Goal: Task Accomplishment & Management: Manage account settings

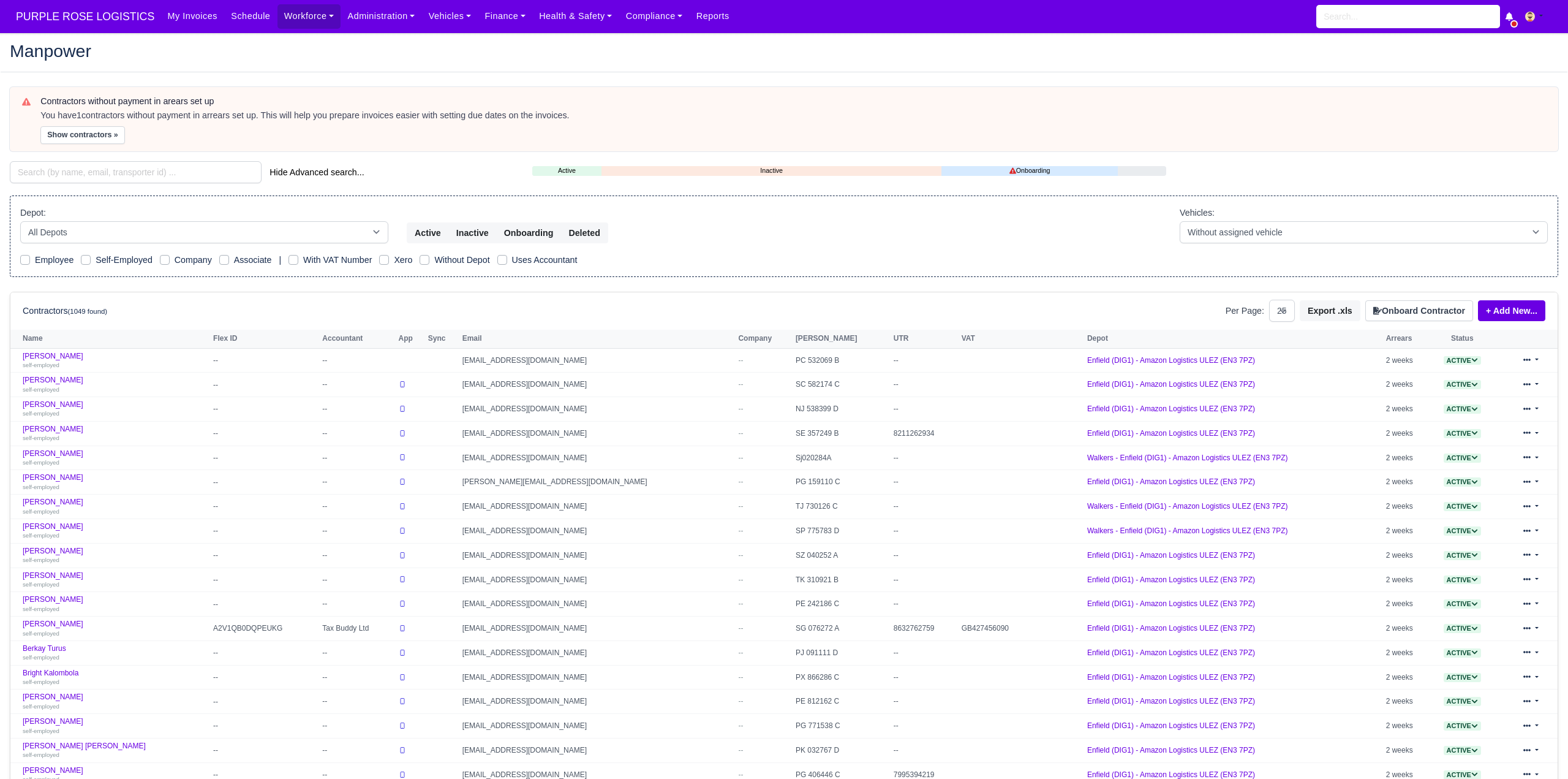
select select "25"
click at [128, 176] on input "search" at bounding box center [136, 172] width 252 height 22
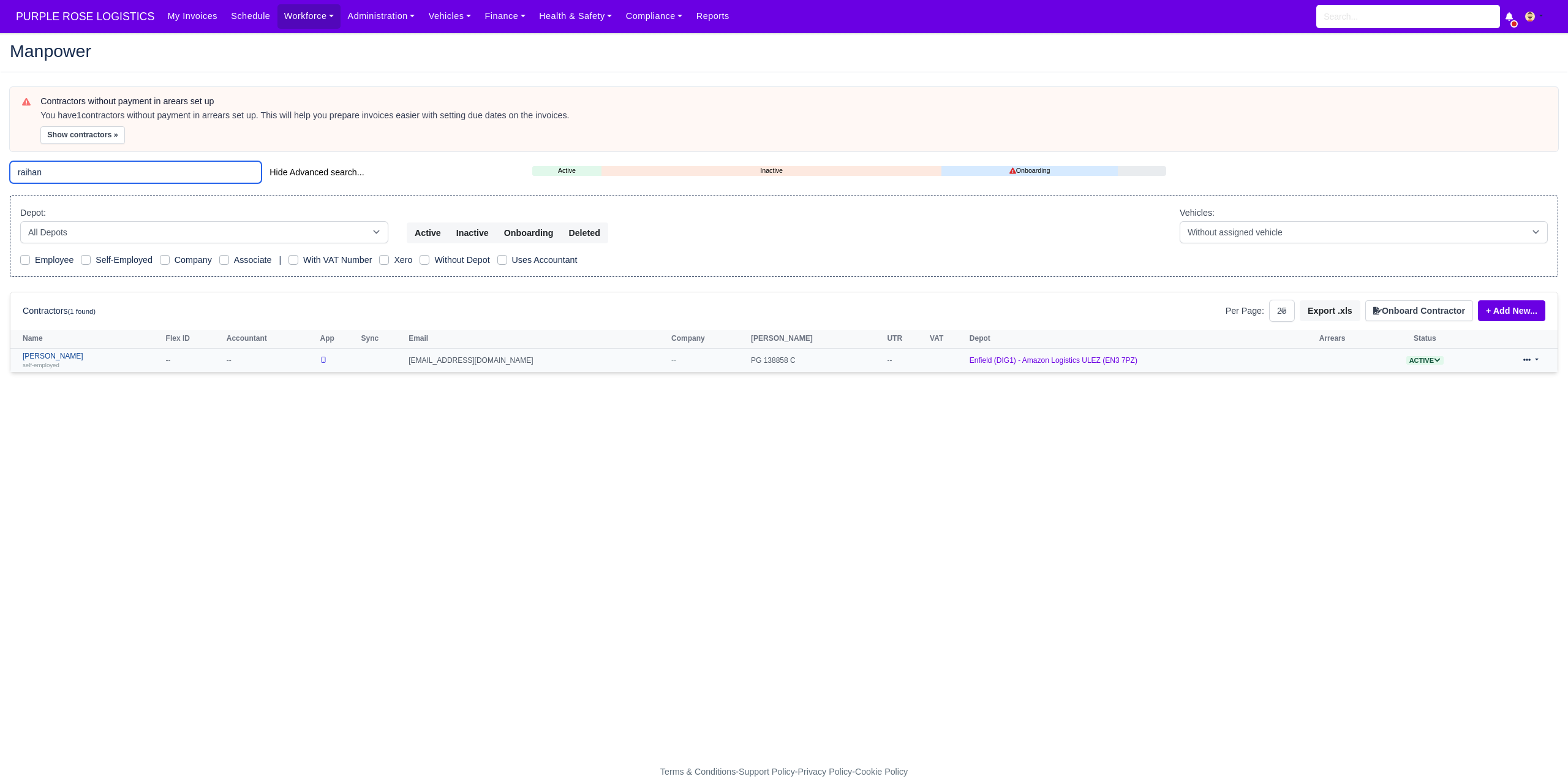
type input "raihan"
click at [53, 356] on link "Raihan Tanvir self-employed" at bounding box center [91, 360] width 137 height 18
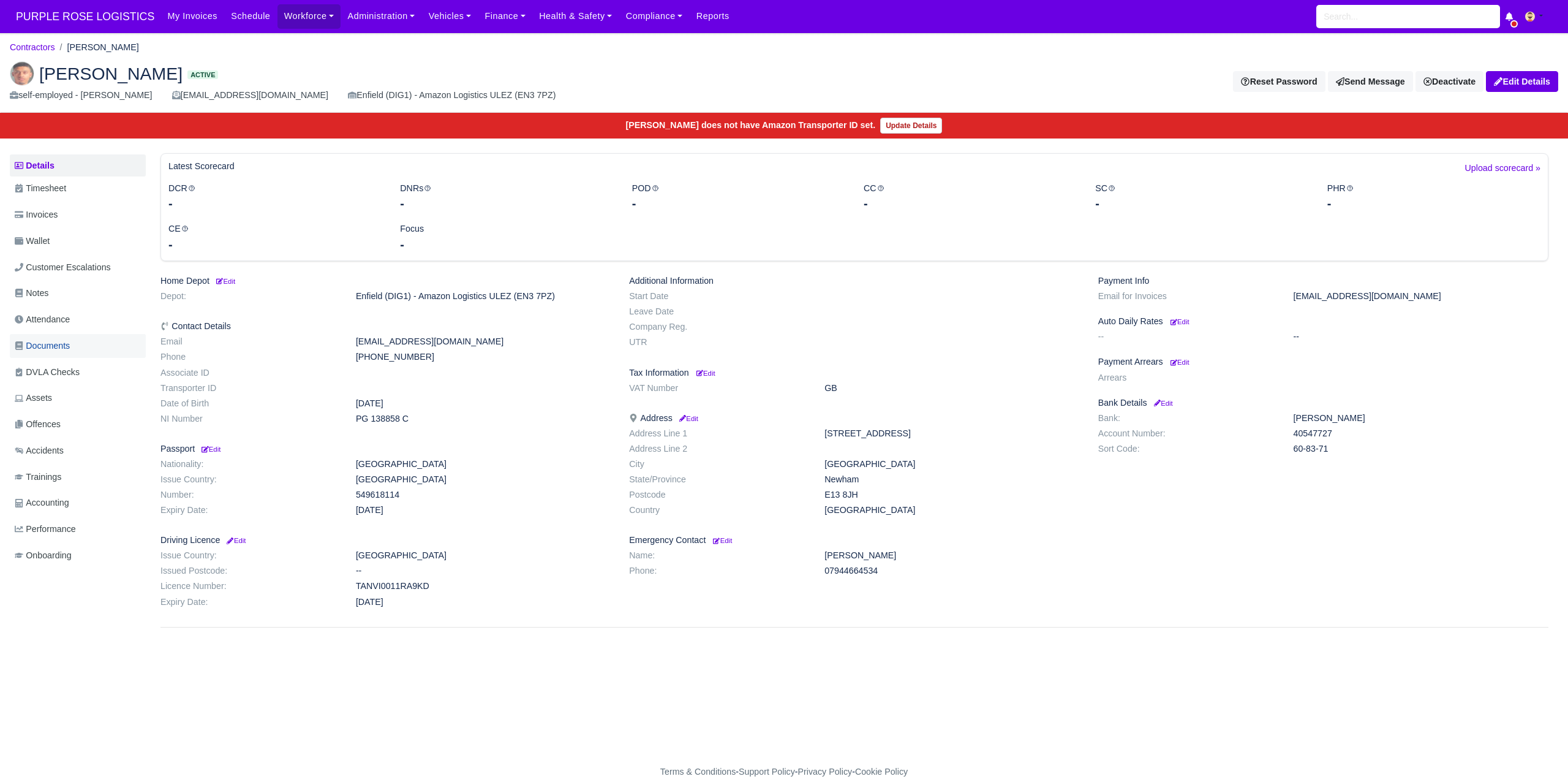
click at [58, 348] on span "Documents" at bounding box center [41, 345] width 55 height 14
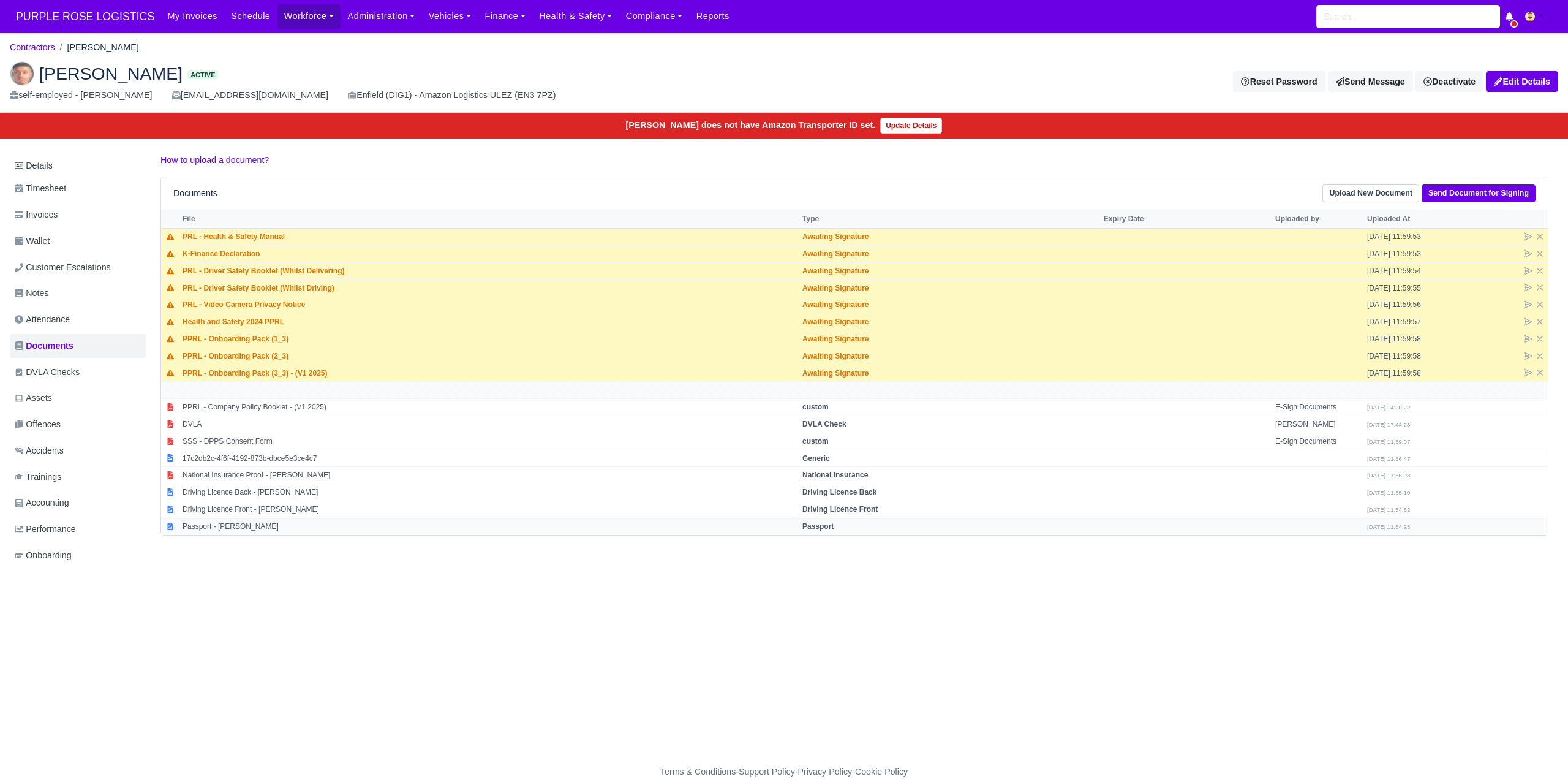
click at [820, 526] on strong "Passport" at bounding box center [817, 526] width 31 height 8
select select "passport"
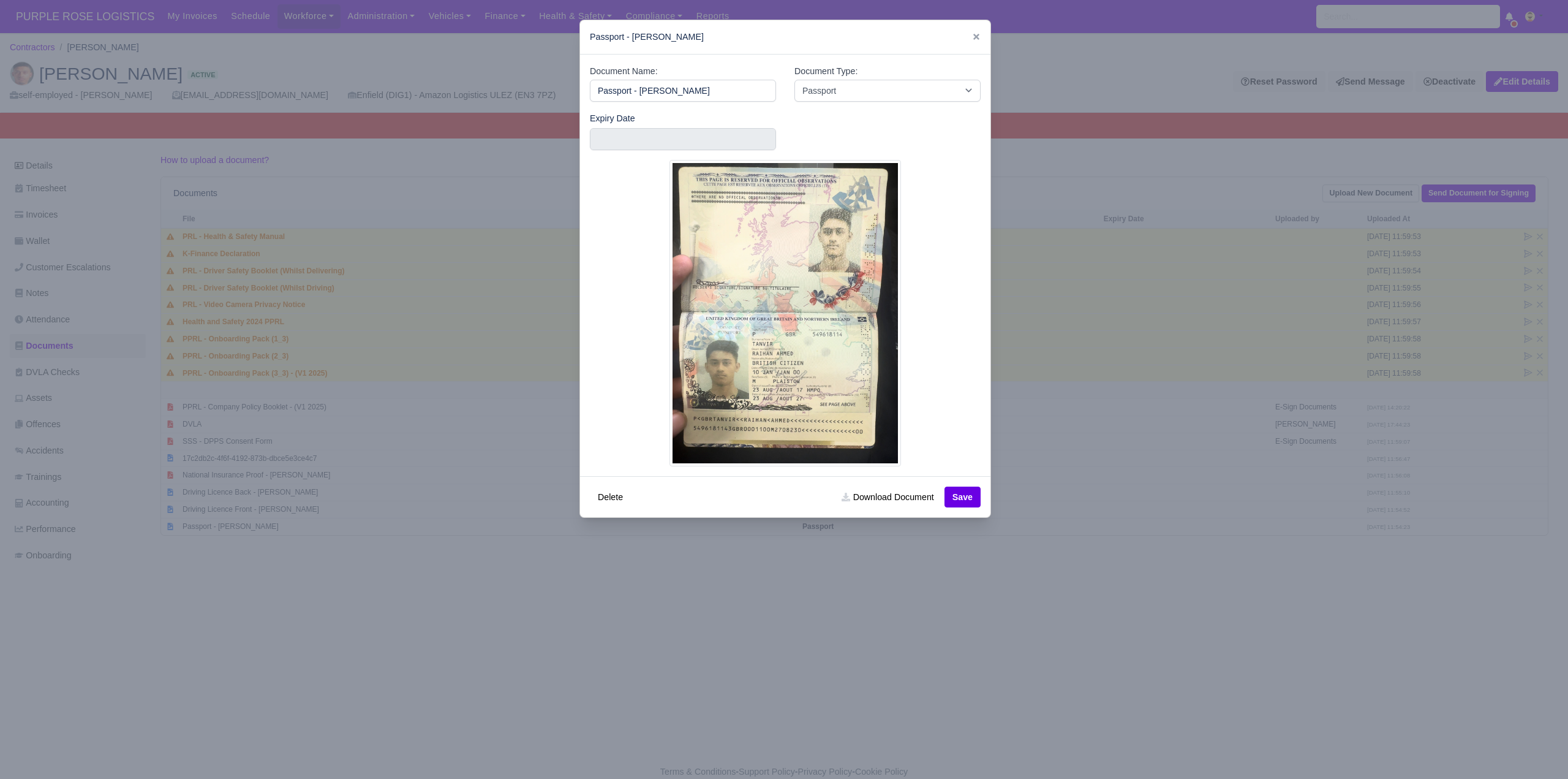
click at [1103, 647] on div at bounding box center [784, 389] width 1568 height 779
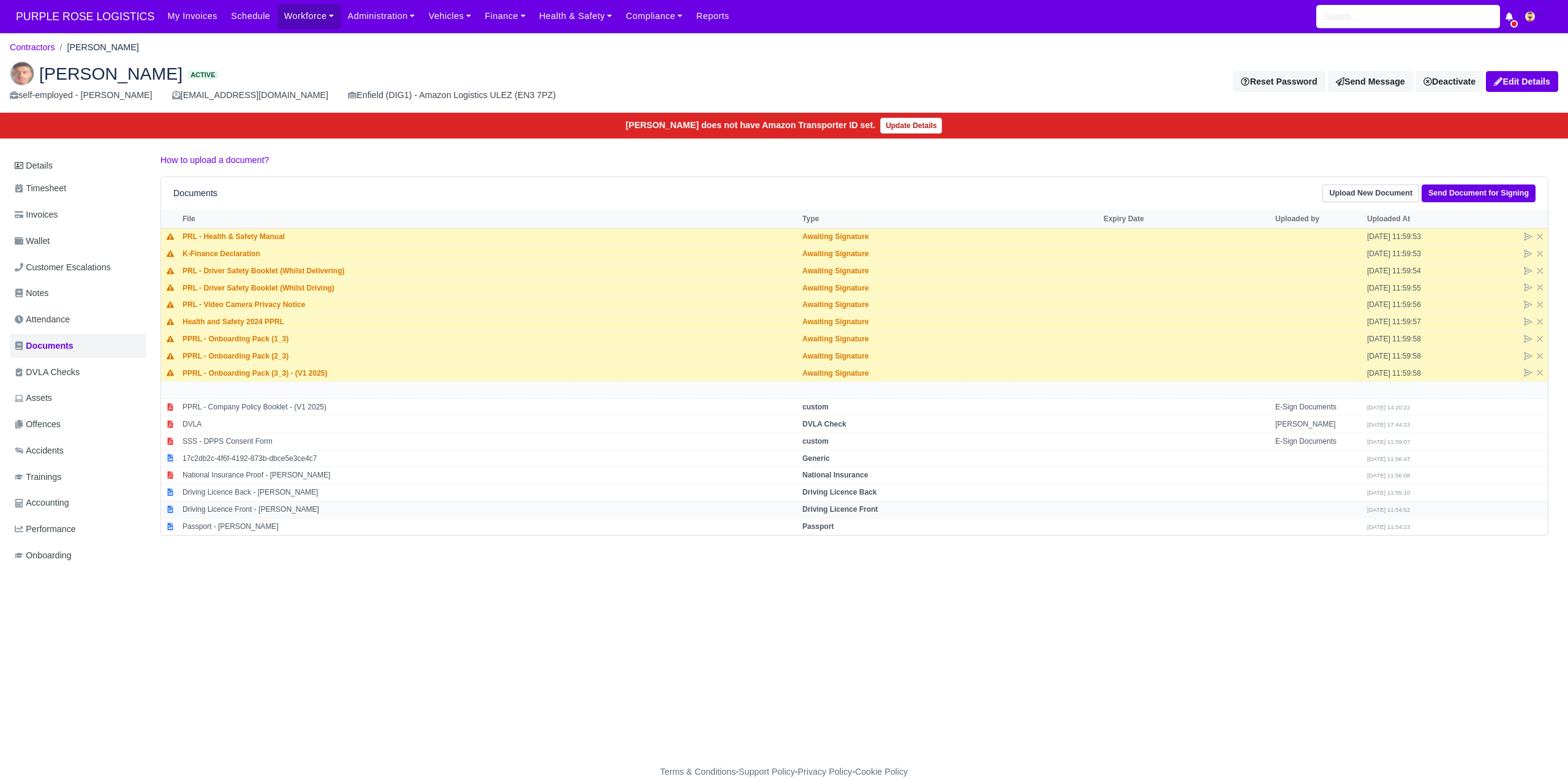
click at [835, 510] on strong "Driving Licence Front" at bounding box center [839, 510] width 75 height 8
select select "driving-licence-front"
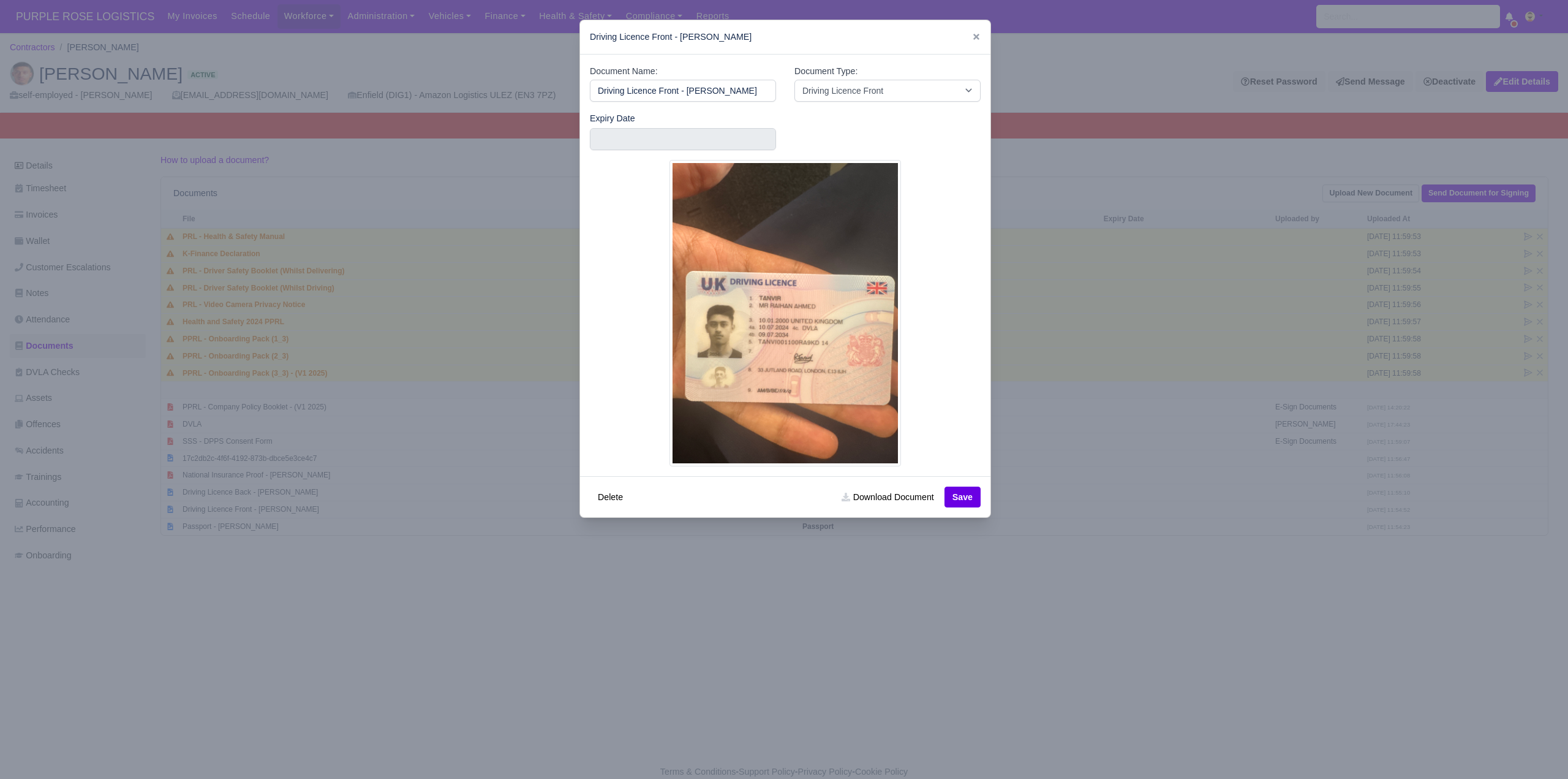
click at [1049, 638] on div at bounding box center [784, 389] width 1568 height 779
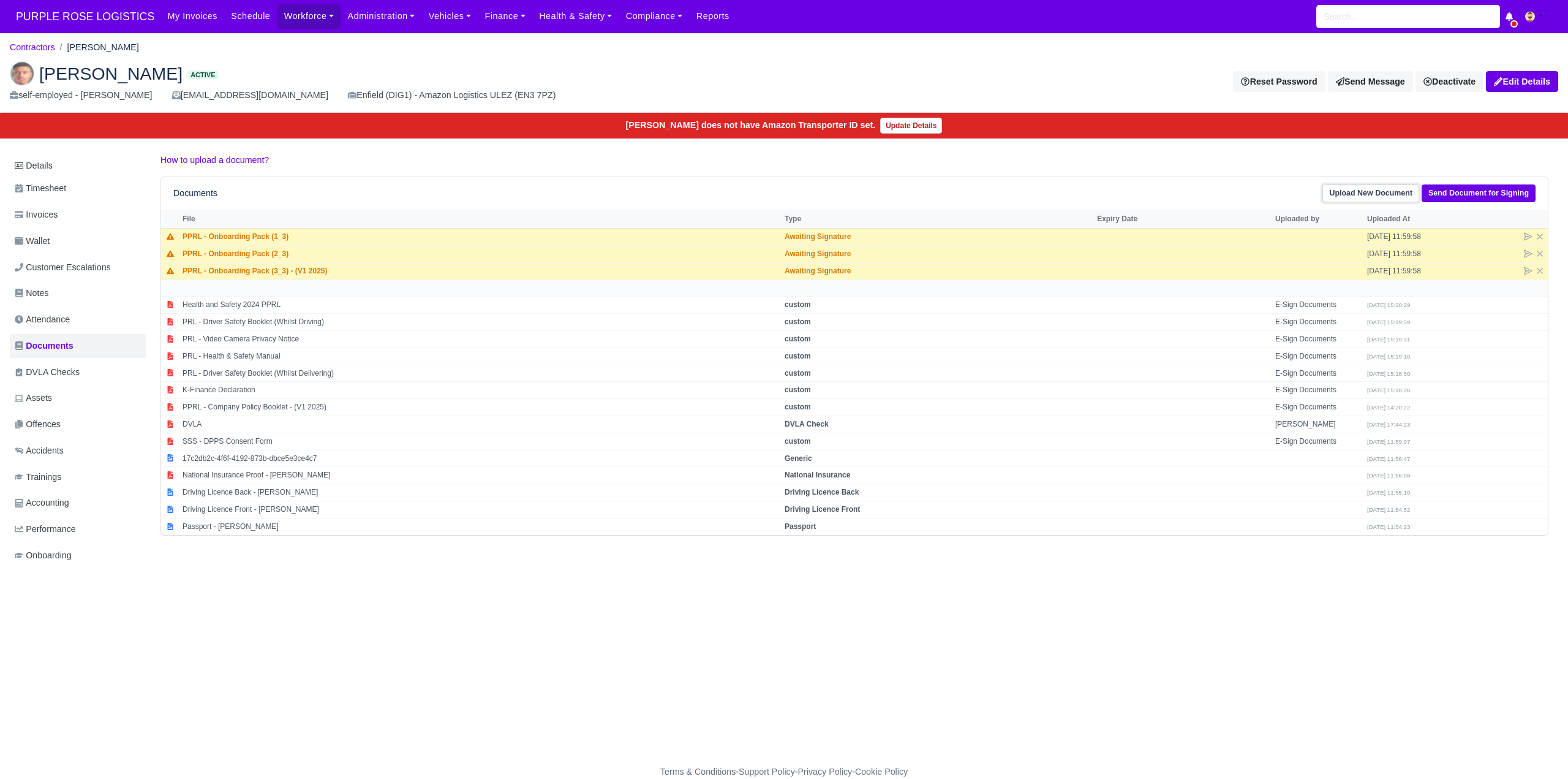
click at [1379, 190] on link "Upload New Document" at bounding box center [1370, 193] width 97 height 18
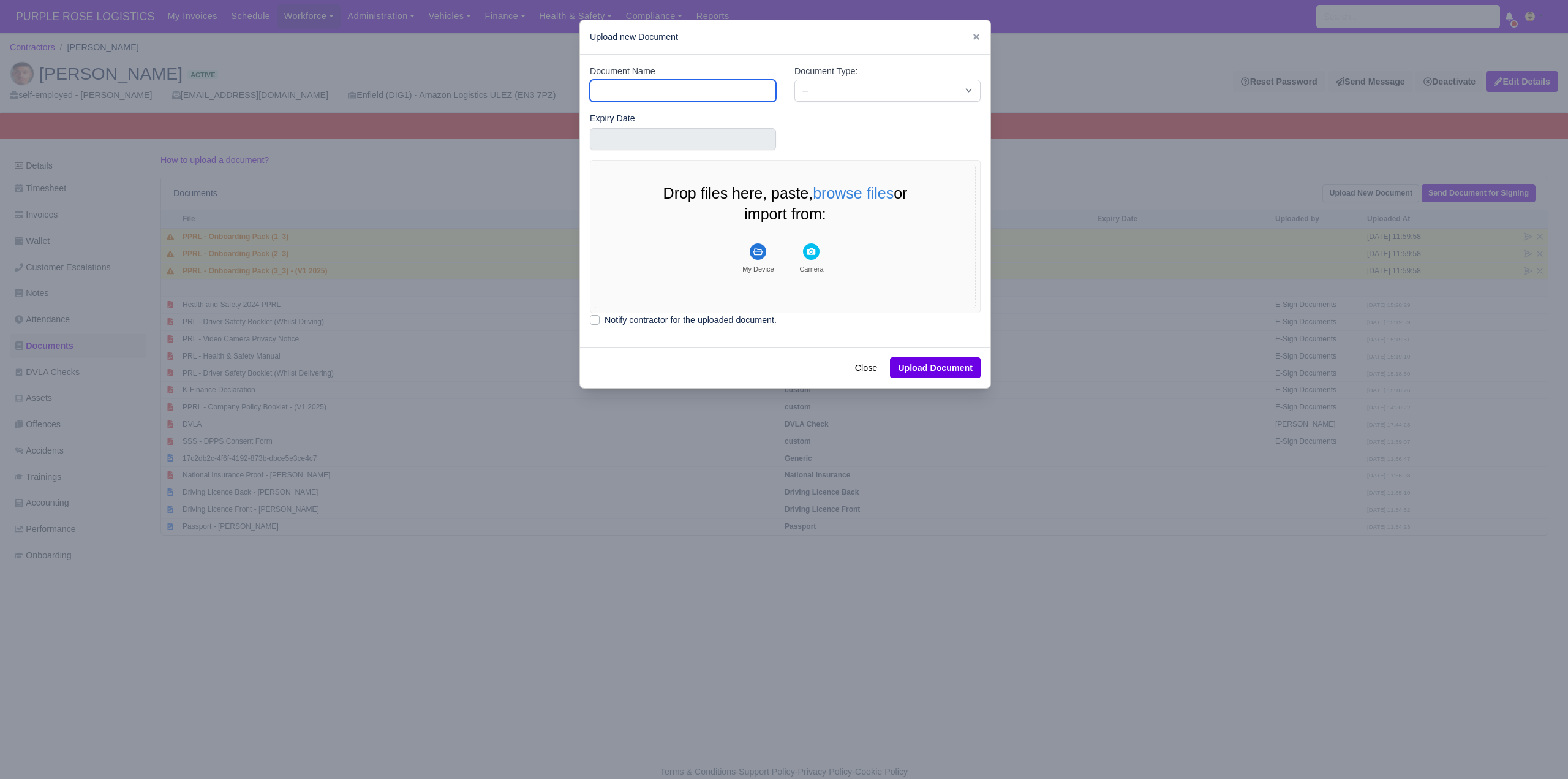
click at [619, 90] on input "Document Name" at bounding box center [683, 91] width 186 height 22
type input "POA"
click at [871, 89] on select "-- Accounting Engagement Letter Age Verification Confirmation Background Check …" at bounding box center [887, 91] width 186 height 22
select select "proof-of-address"
click at [795, 80] on select "-- Accounting Engagement Letter Age Verification Confirmation Background Check …" at bounding box center [887, 91] width 186 height 22
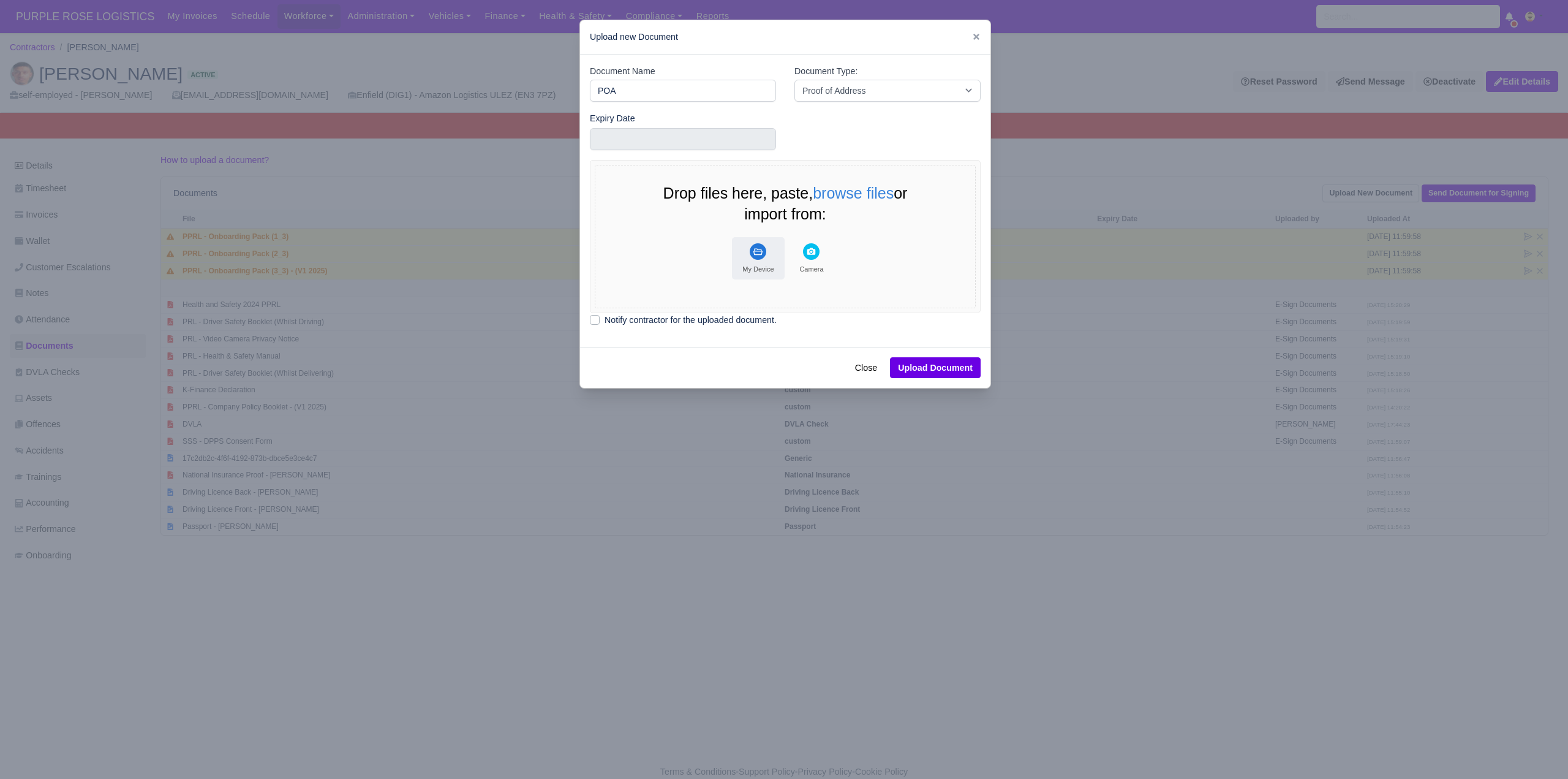
click at [754, 255] on rect "File Uploader" at bounding box center [758, 252] width 17 height 17
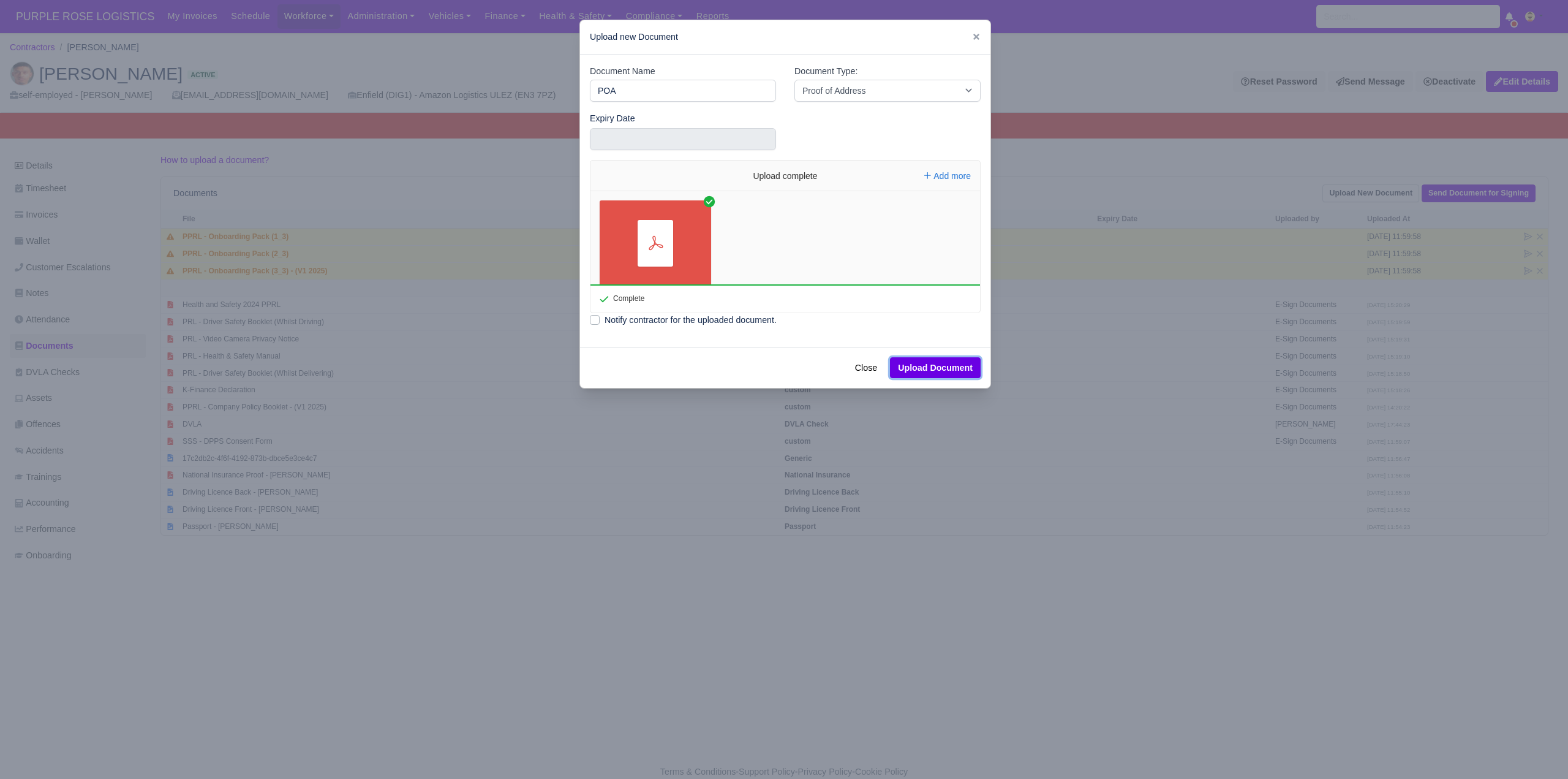
click at [932, 366] on button "Upload Document" at bounding box center [935, 367] width 91 height 21
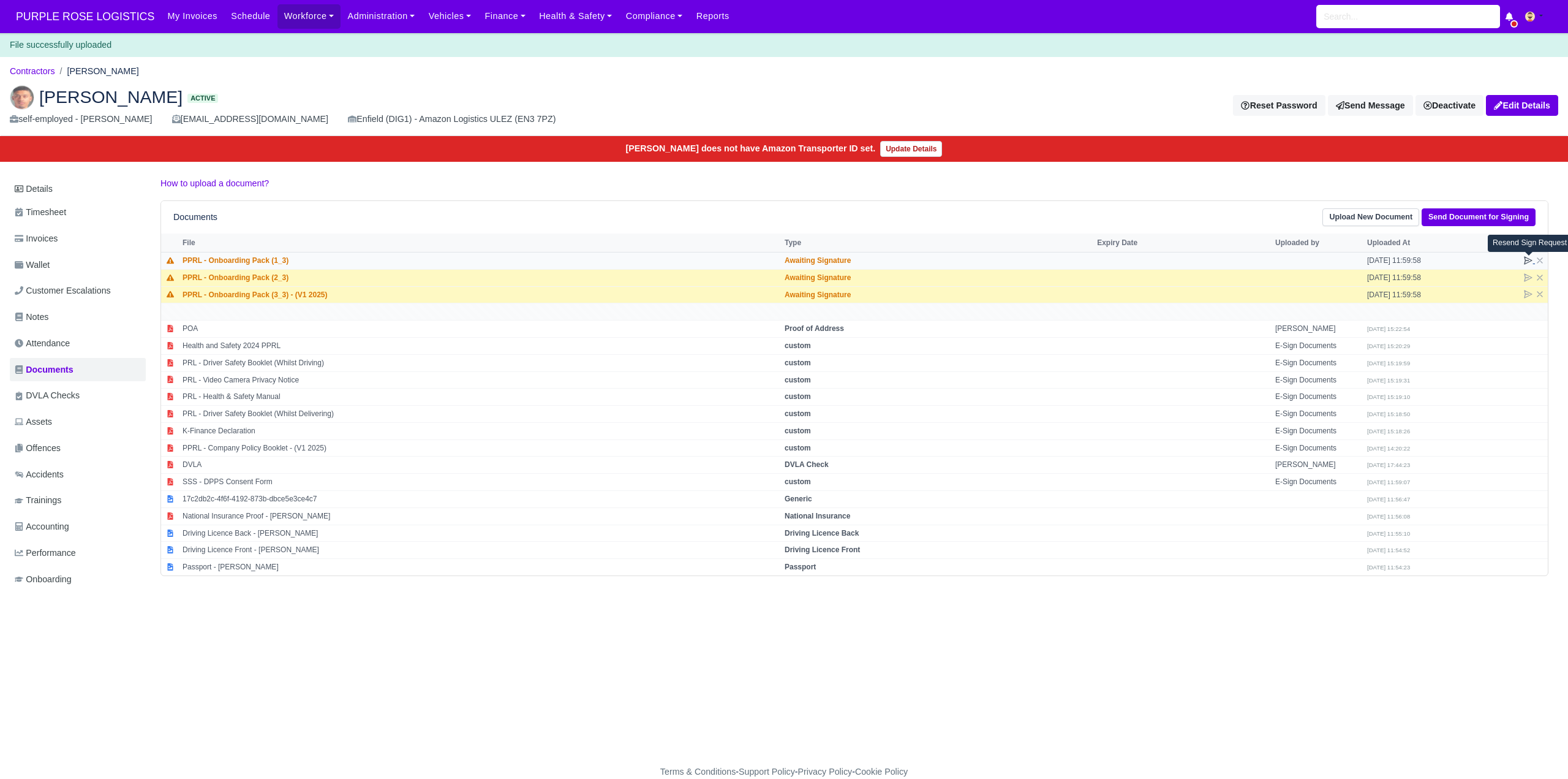
click at [1526, 261] on icon at bounding box center [1528, 260] width 10 height 10
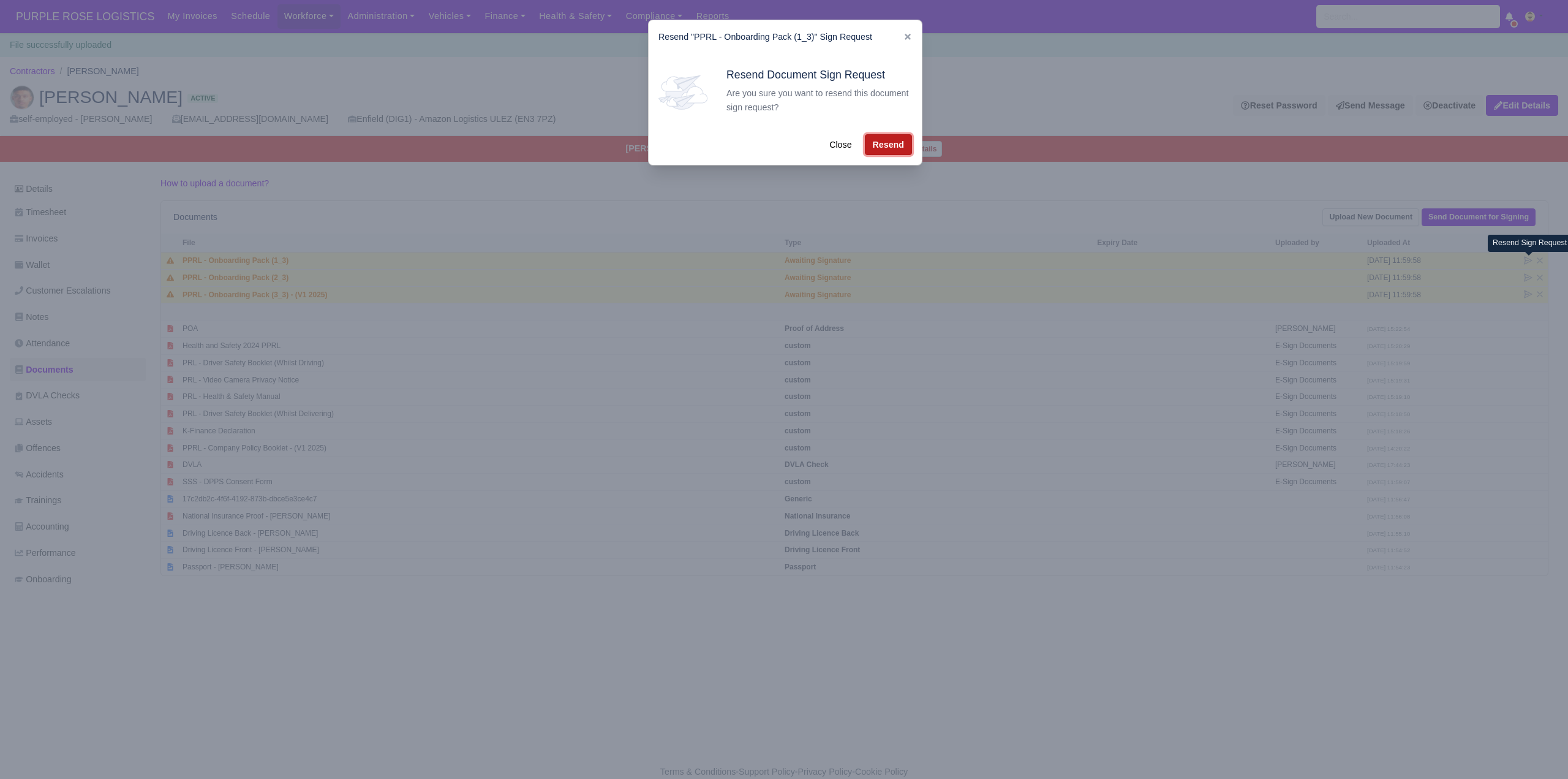
click at [875, 150] on button "Resend" at bounding box center [888, 144] width 47 height 21
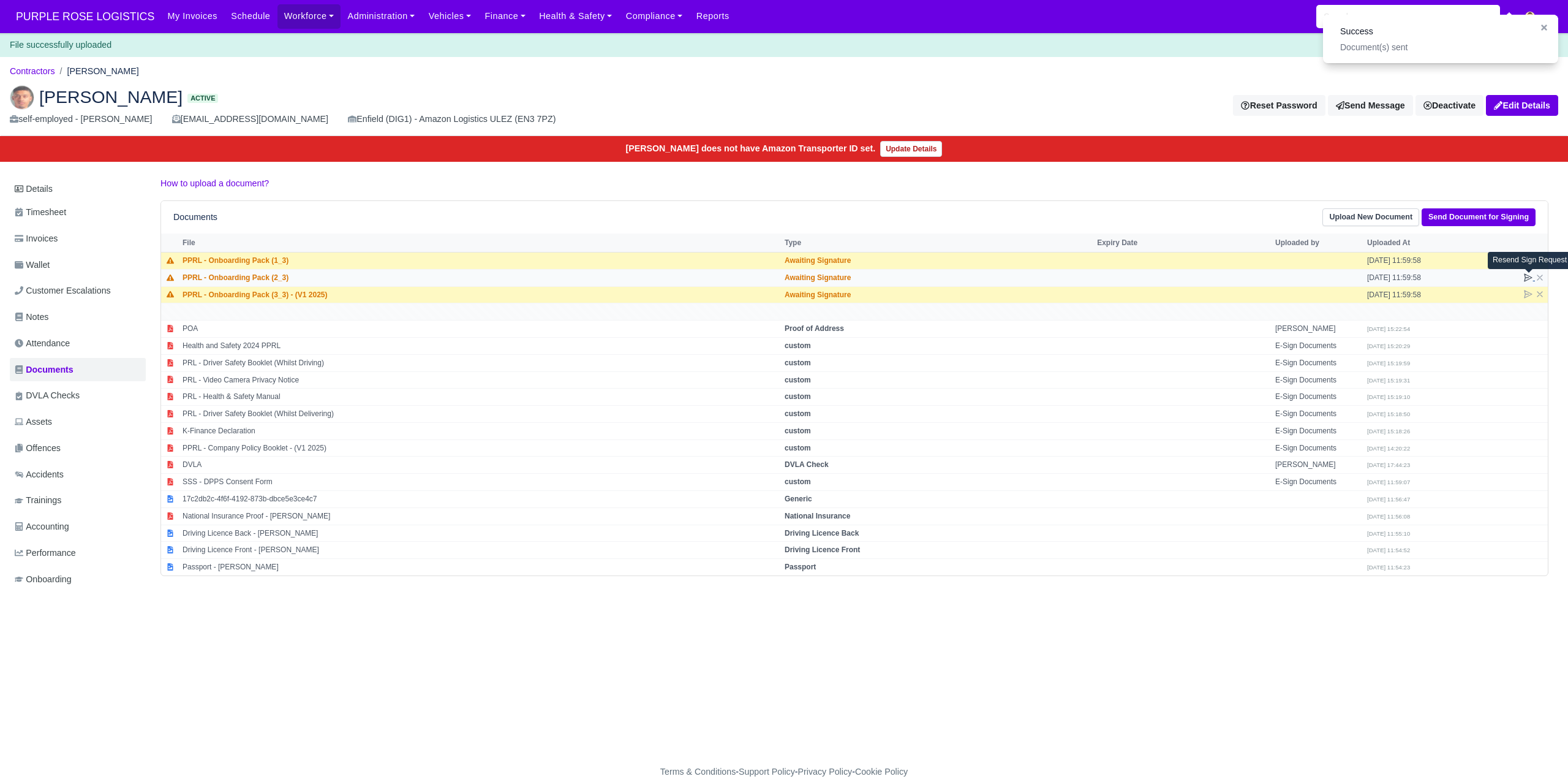
click at [1524, 275] on icon at bounding box center [1528, 277] width 8 height 8
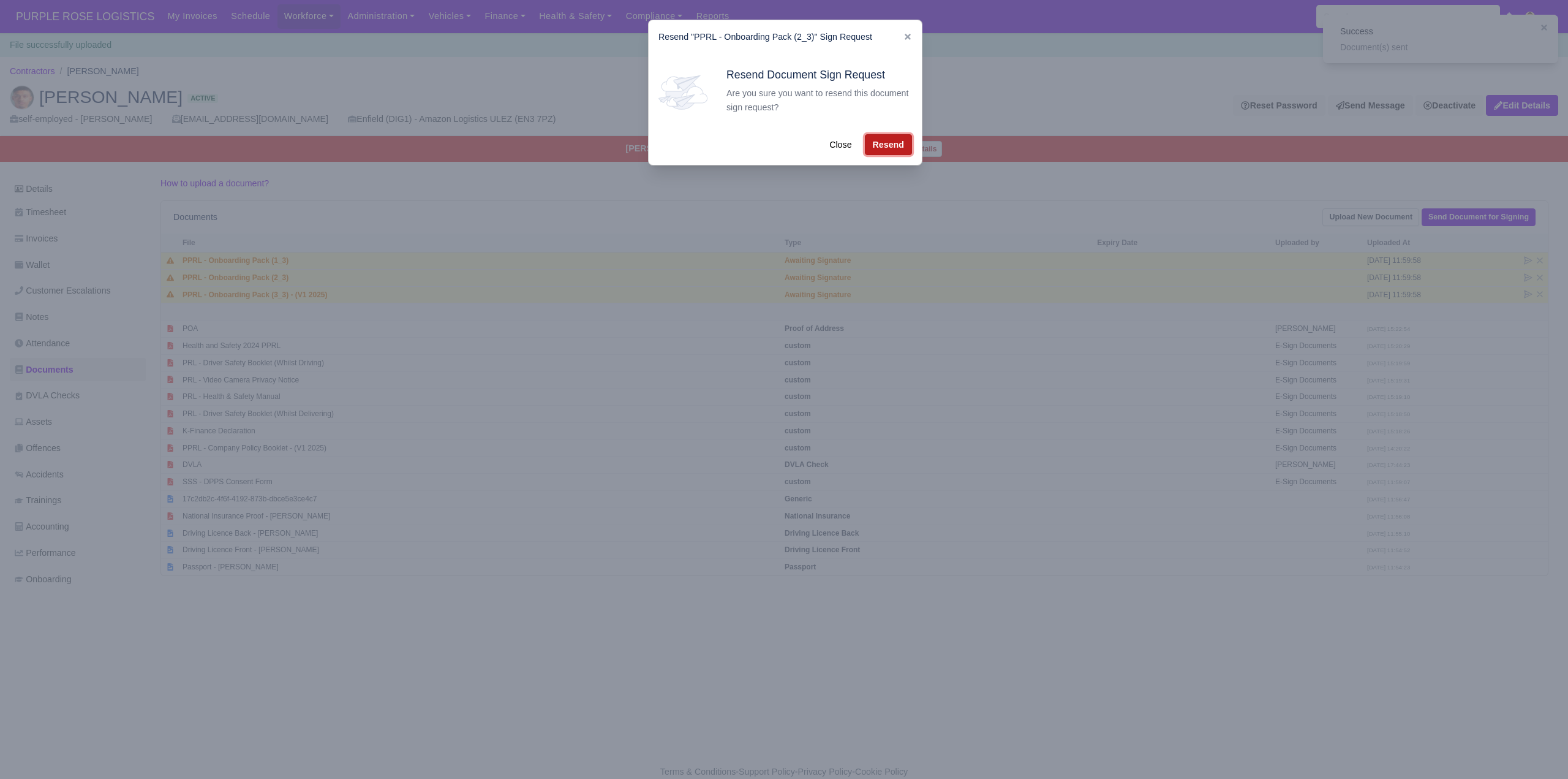
drag, startPoint x: 901, startPoint y: 138, endPoint x: 949, endPoint y: 157, distance: 51.6
click at [901, 139] on button "Resend" at bounding box center [888, 144] width 47 height 21
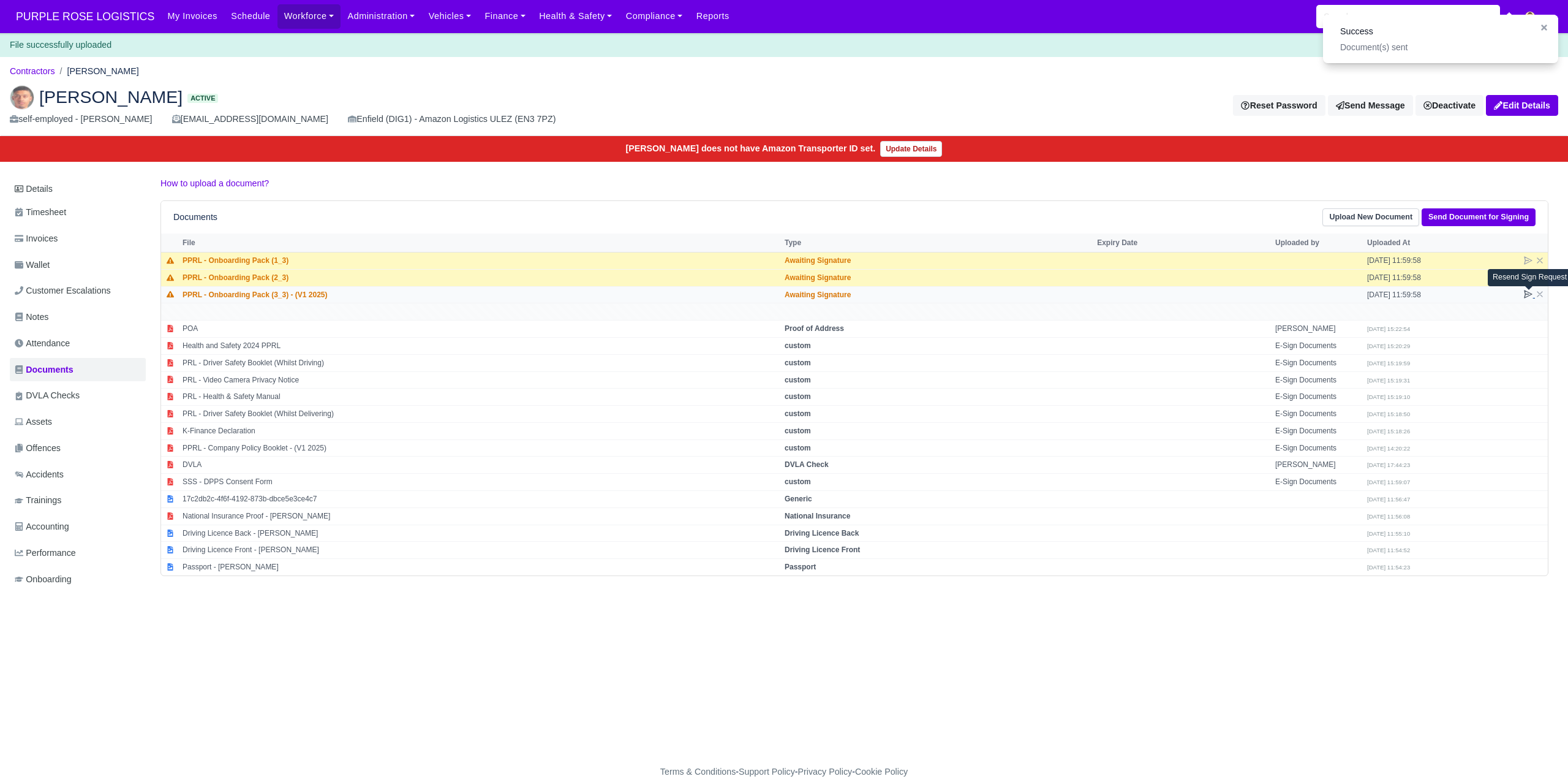
click at [1527, 296] on icon at bounding box center [1528, 294] width 10 height 10
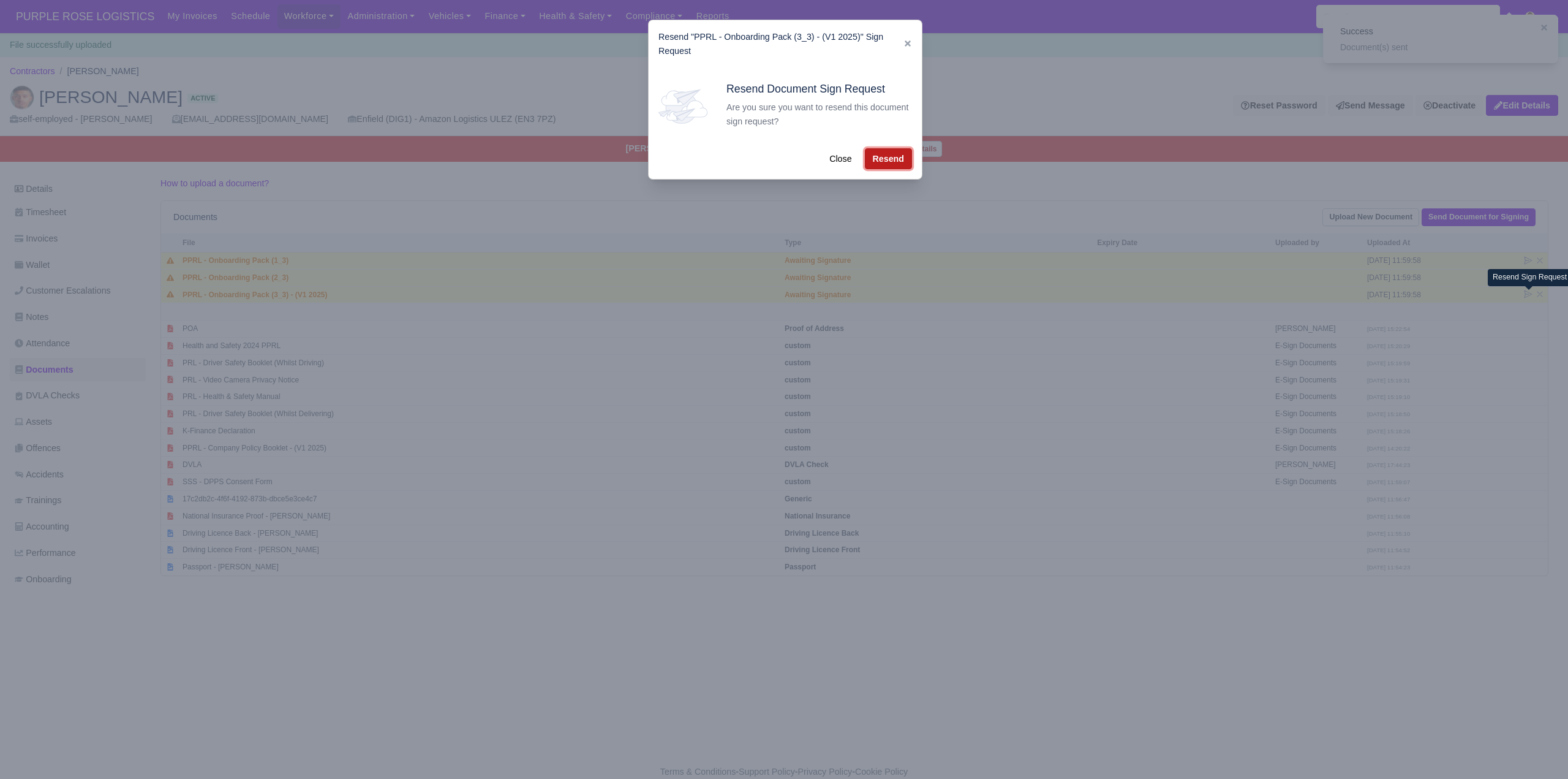
click at [890, 153] on button "Resend" at bounding box center [888, 158] width 47 height 21
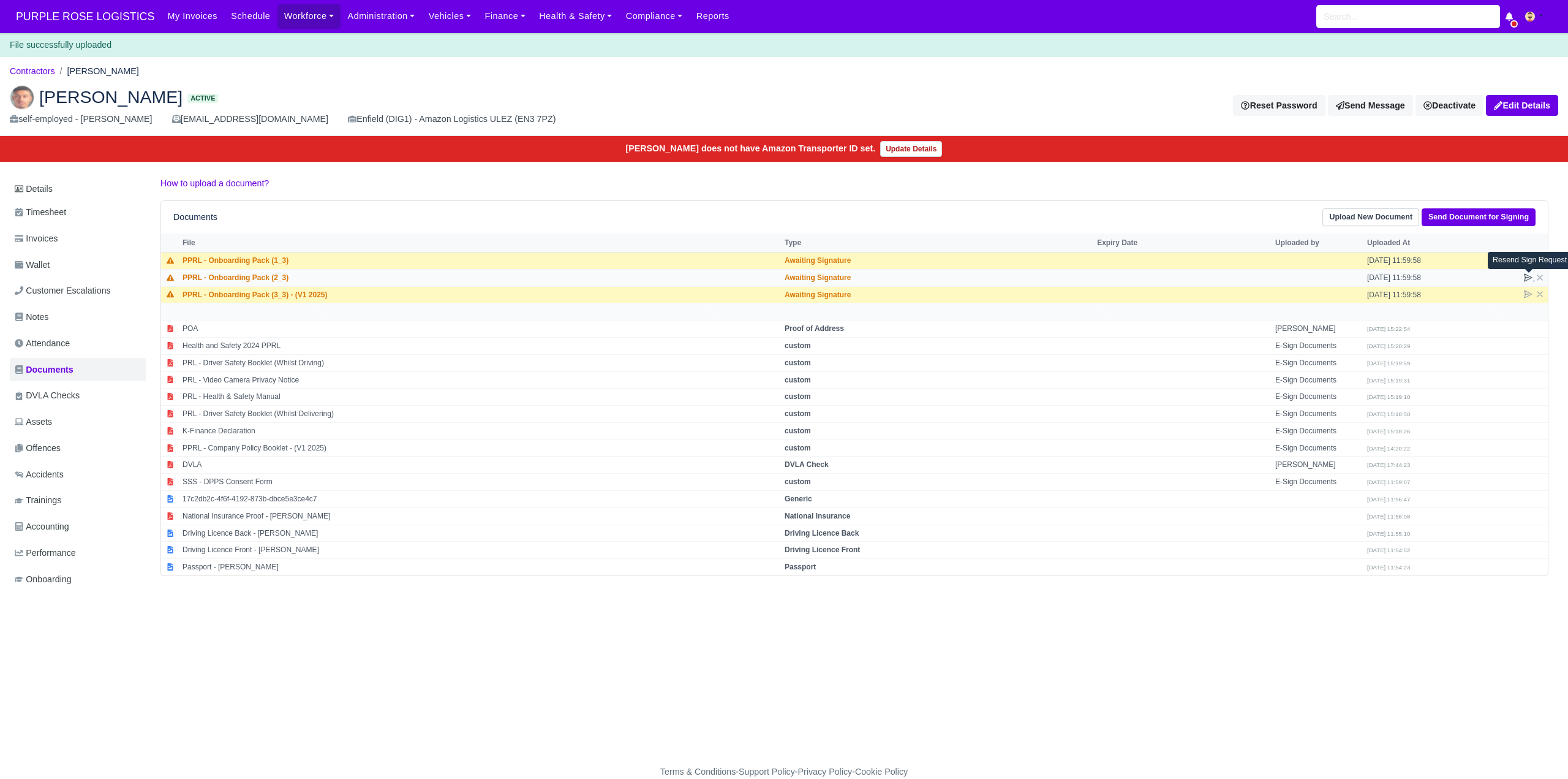
click at [1526, 274] on icon at bounding box center [1528, 278] width 10 height 10
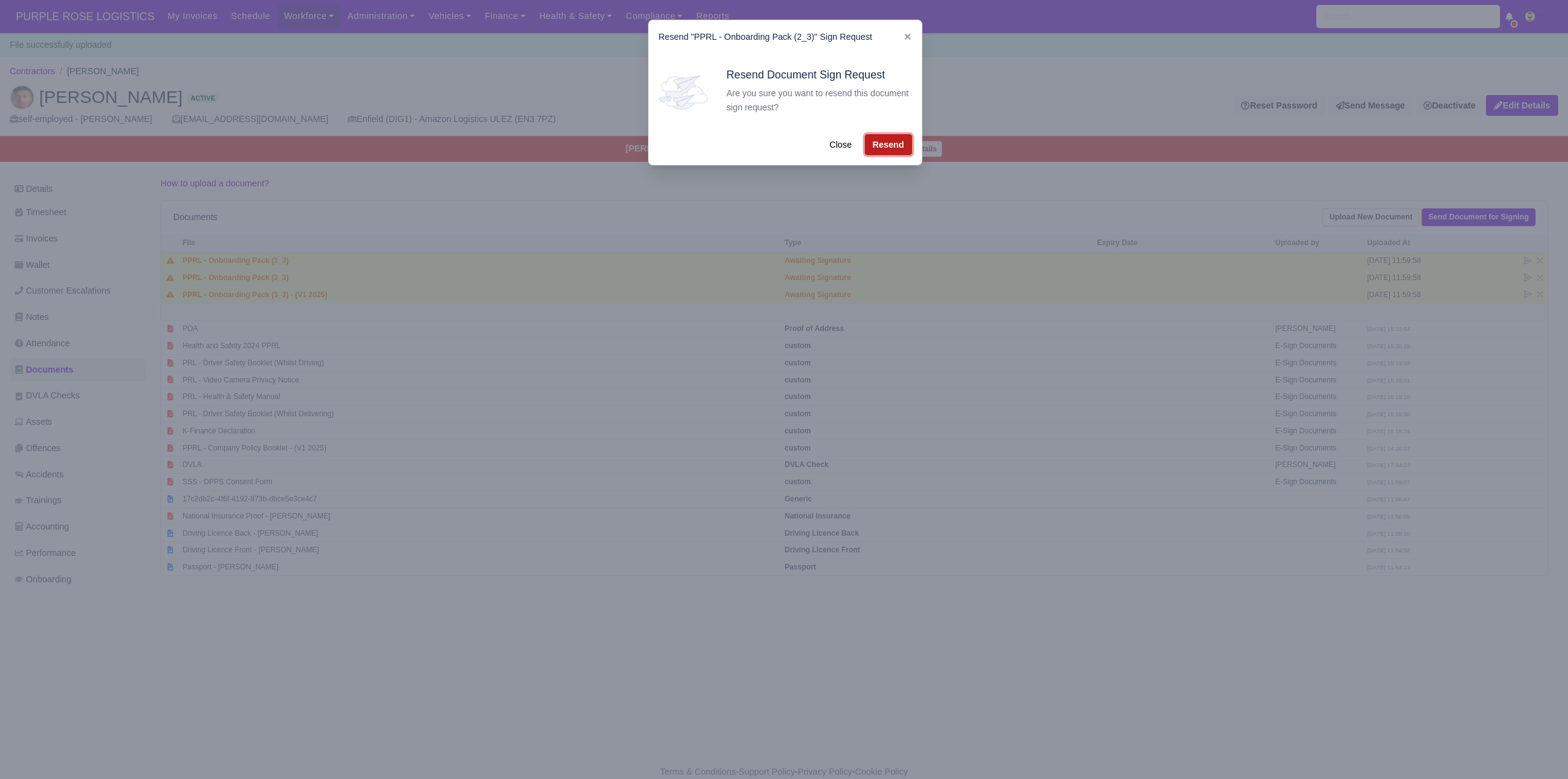
click at [896, 147] on button "Resend" at bounding box center [888, 144] width 47 height 21
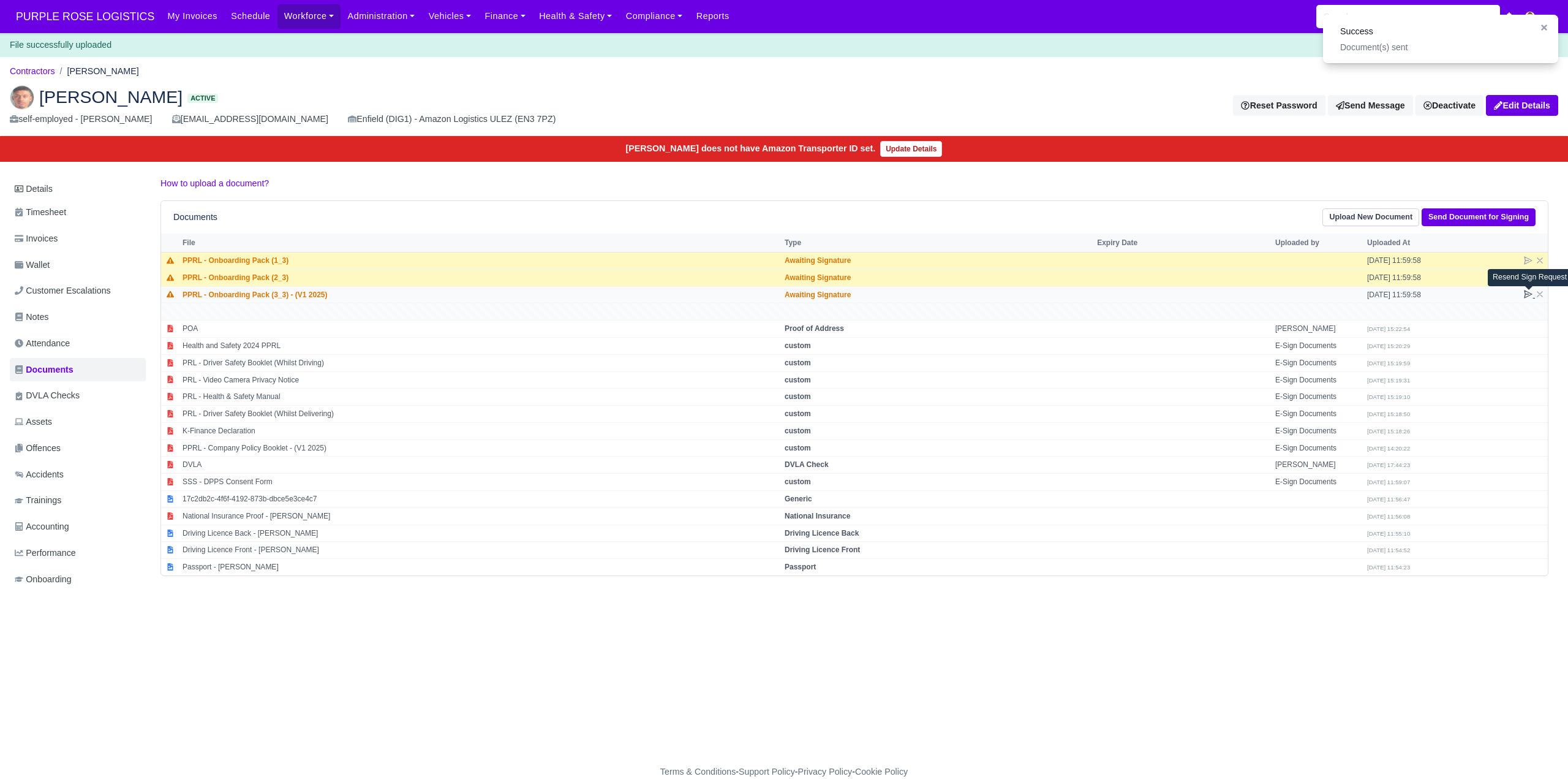
click at [1525, 294] on icon at bounding box center [1528, 294] width 8 height 8
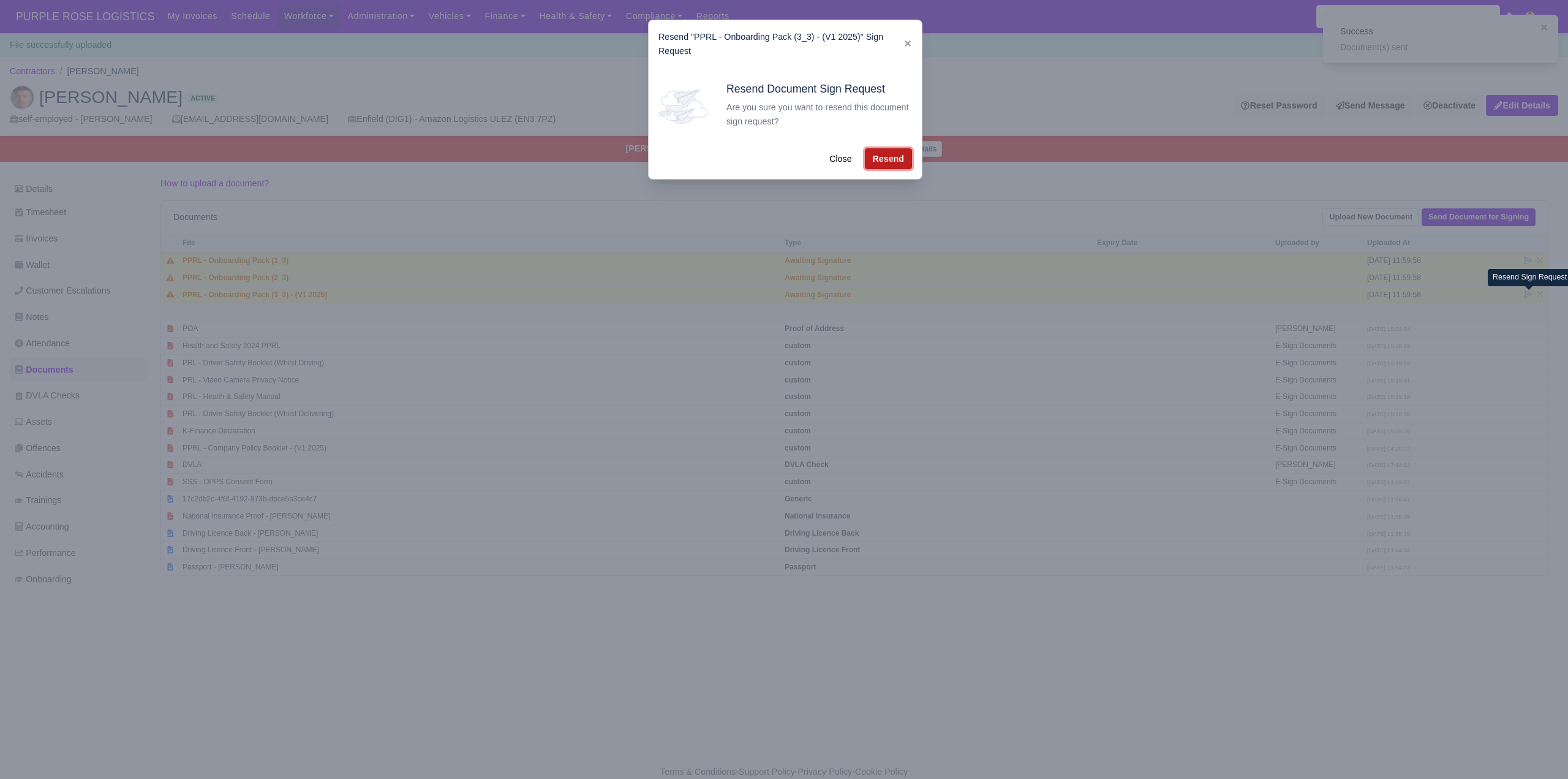
click at [875, 159] on button "Resend" at bounding box center [888, 158] width 47 height 21
